Goal: Task Accomplishment & Management: Manage account settings

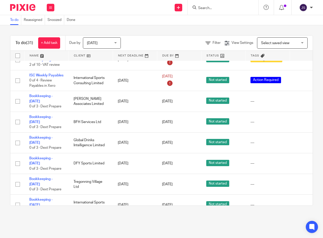
scroll to position [631, 0]
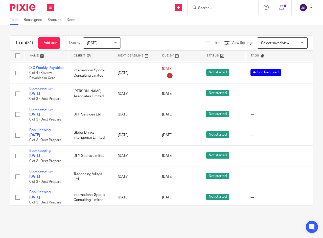
click at [299, 136] on icon at bounding box center [300, 135] width 5 height 5
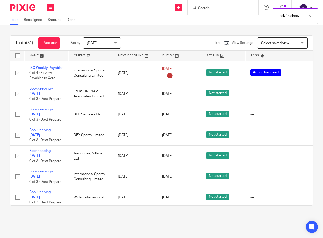
click at [299, 177] on icon at bounding box center [300, 176] width 5 height 5
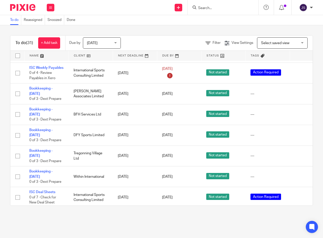
click at [299, 136] on icon at bounding box center [300, 135] width 5 height 5
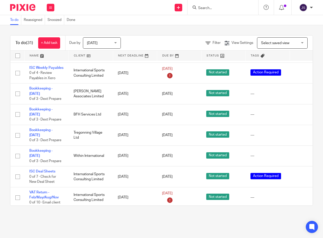
click at [300, 136] on icon at bounding box center [300, 135] width 5 height 5
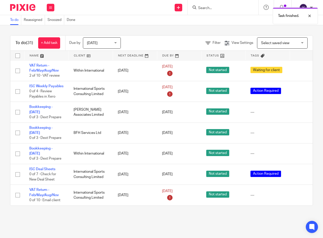
scroll to position [617, 0]
click at [300, 172] on icon at bounding box center [300, 174] width 5 height 5
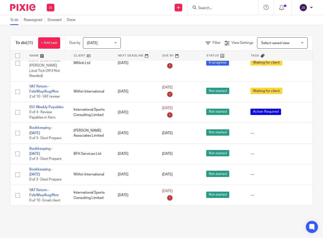
click at [298, 151] on icon at bounding box center [300, 153] width 5 height 5
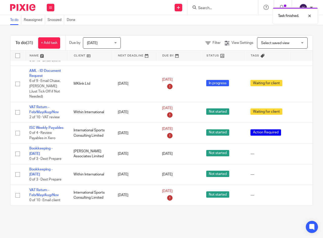
scroll to position [575, 0]
click at [300, 172] on icon at bounding box center [300, 174] width 5 height 5
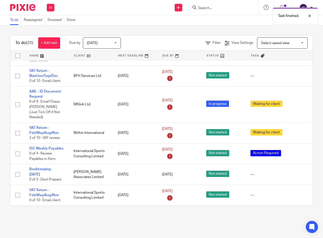
scroll to position [554, 0]
click at [299, 173] on icon at bounding box center [300, 174] width 5 height 5
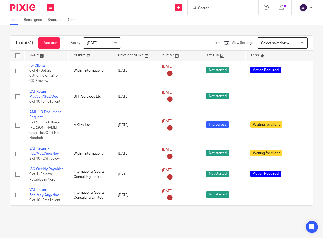
scroll to position [533, 0]
click at [299, 172] on icon at bounding box center [300, 174] width 5 height 5
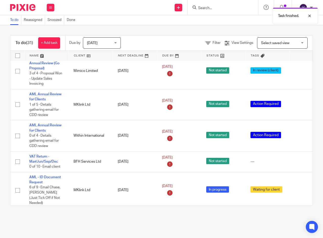
scroll to position [513, 0]
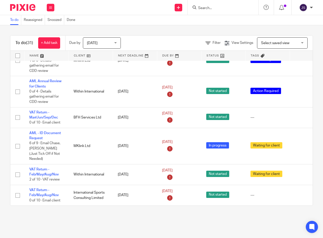
click at [51, 8] on icon at bounding box center [50, 7] width 3 height 3
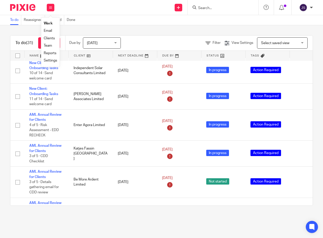
scroll to position [0, 0]
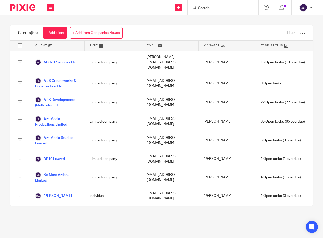
scroll to position [25, 0]
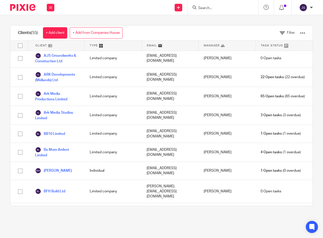
click at [64, 147] on link "Be More Ardent Limited" at bounding box center [57, 152] width 44 height 11
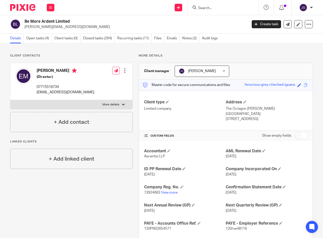
click at [133, 37] on link "Recurring tasks (11)" at bounding box center [134, 39] width 34 height 10
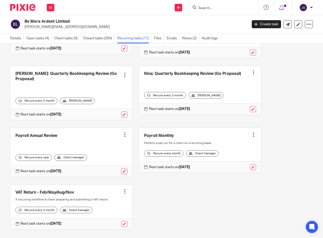
scroll to position [177, 0]
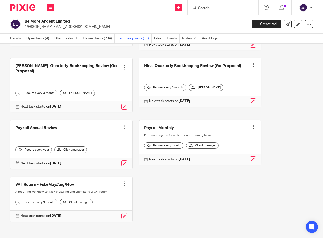
click at [251, 67] on div at bounding box center [253, 64] width 5 height 5
click at [234, 106] on span "Cancel schedule" at bounding box center [228, 105] width 27 height 4
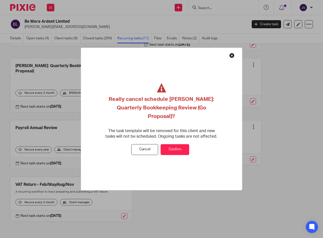
click at [174, 149] on button "Confirm" at bounding box center [175, 149] width 29 height 11
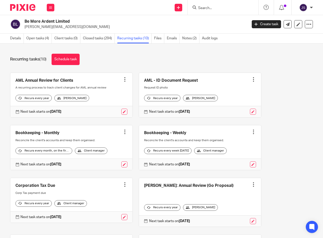
click at [68, 60] on link "Schedule task" at bounding box center [66, 59] width 28 height 11
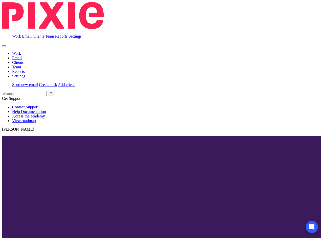
scroll to position [783, 0]
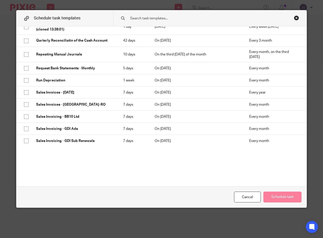
click at [24, 81] on input "checkbox" at bounding box center [26, 81] width 10 height 10
checkbox input "true"
click at [275, 197] on button "Schedule task" at bounding box center [282, 197] width 38 height 11
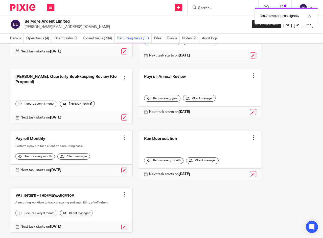
scroll to position [177, 0]
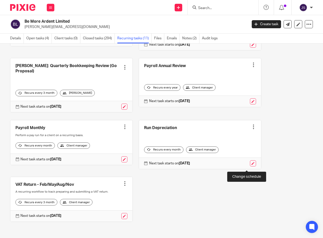
click at [250, 167] on link at bounding box center [253, 164] width 6 height 6
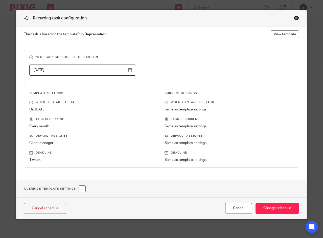
click at [128, 71] on input "[DATE]" at bounding box center [82, 70] width 107 height 11
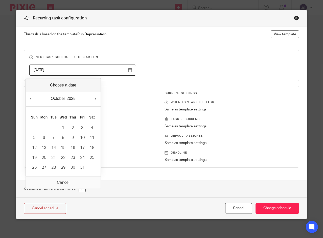
type input "[DATE]"
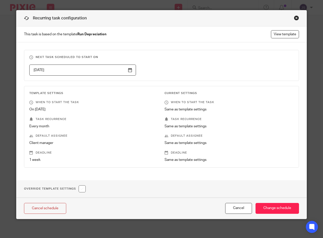
click at [264, 210] on input "Change schedule" at bounding box center [276, 208] width 43 height 11
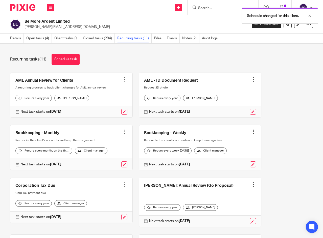
click at [308, 15] on div at bounding box center [306, 16] width 14 height 6
